Goal: Transaction & Acquisition: Subscribe to service/newsletter

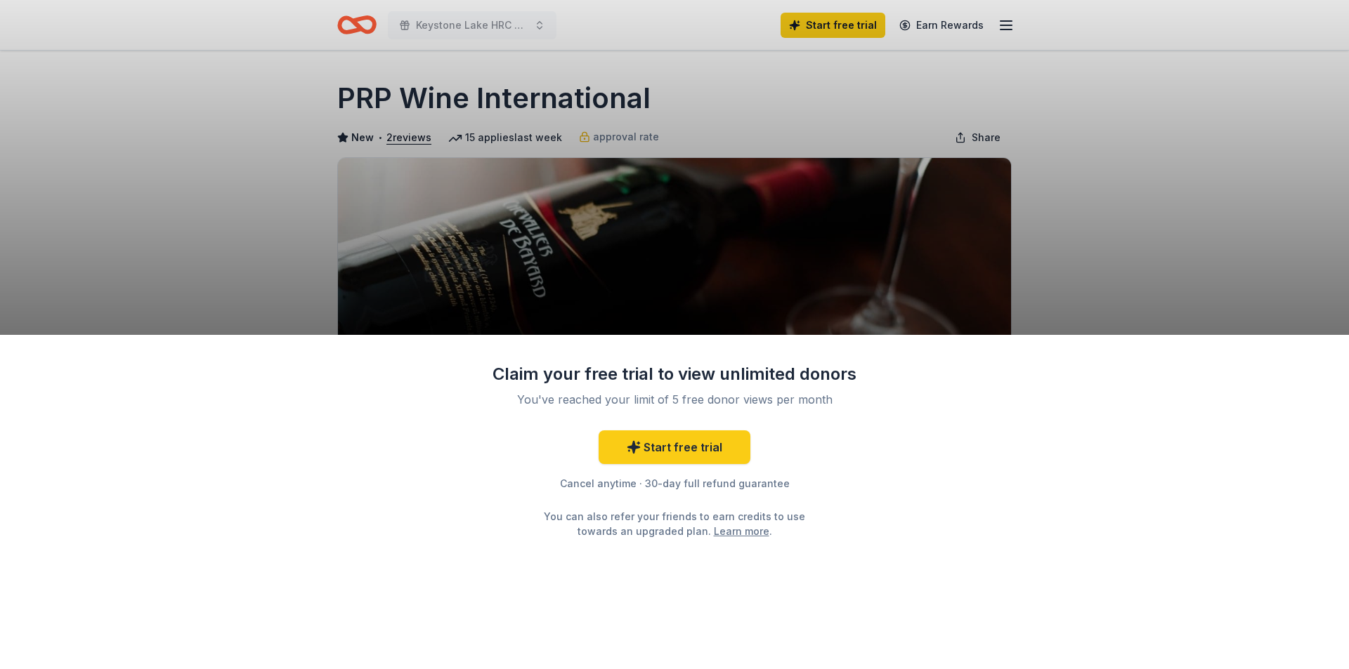
click at [911, 233] on div "Claim your free trial to view unlimited donors You've reached your limit of 5 f…" at bounding box center [674, 334] width 1349 height 669
click at [688, 441] on link "Start free trial" at bounding box center [674, 448] width 152 height 34
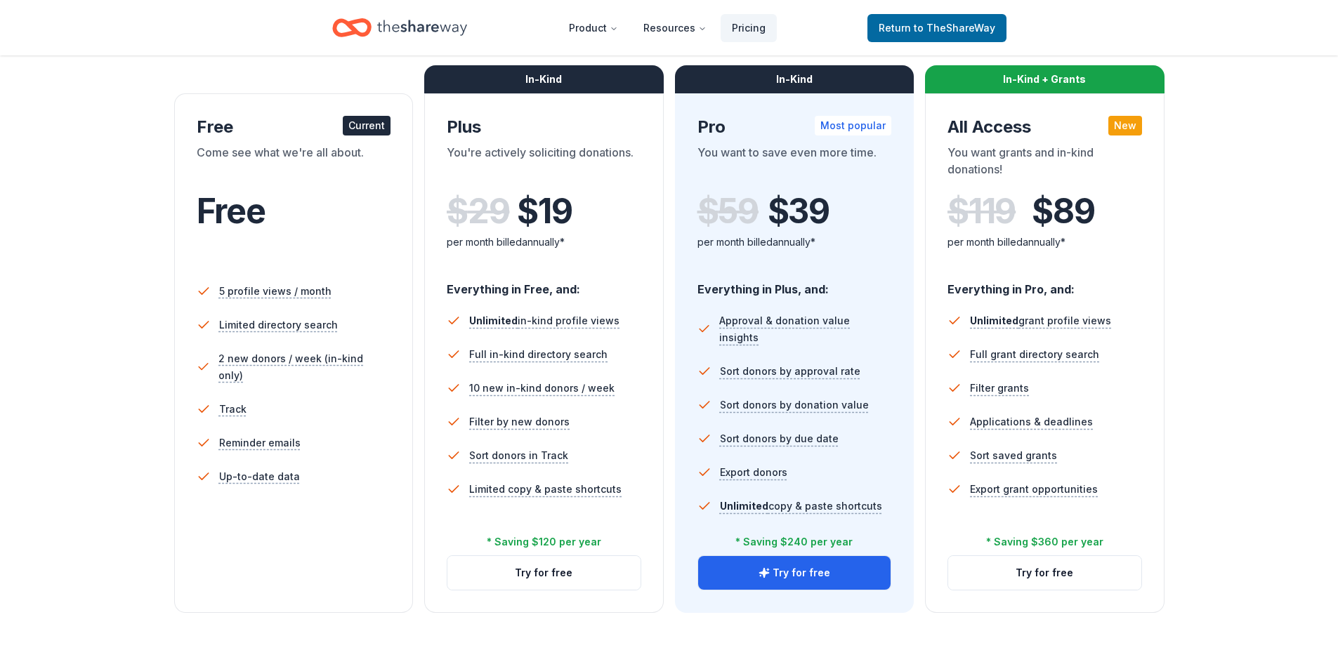
scroll to position [140, 0]
